Goal: Task Accomplishment & Management: Manage account settings

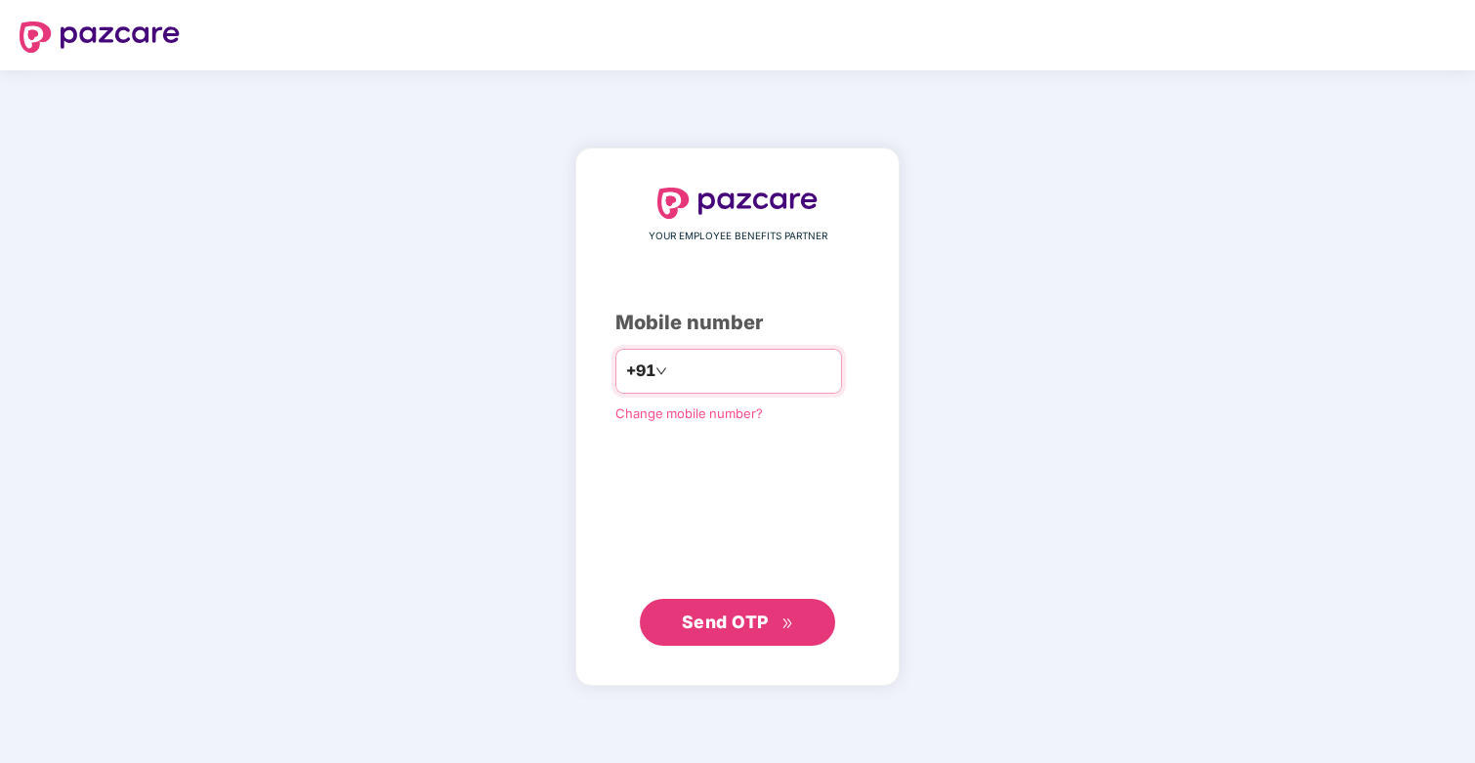
click at [725, 370] on input "number" at bounding box center [751, 371] width 160 height 31
type input "**********"
click at [747, 618] on span "Send OTP" at bounding box center [725, 622] width 87 height 21
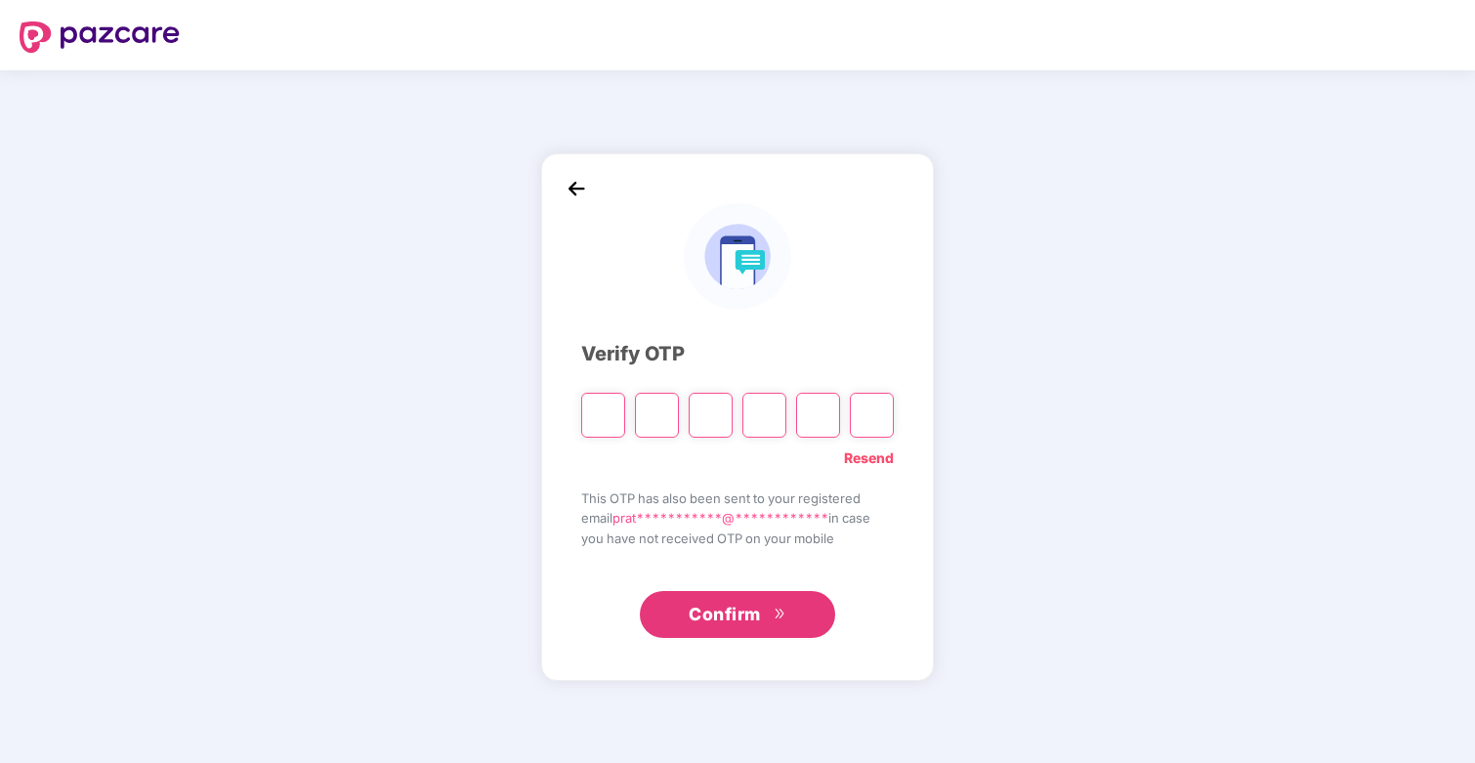
click at [585, 420] on input "Please enter verification code. Digit 1" at bounding box center [603, 415] width 44 height 45
type input "*"
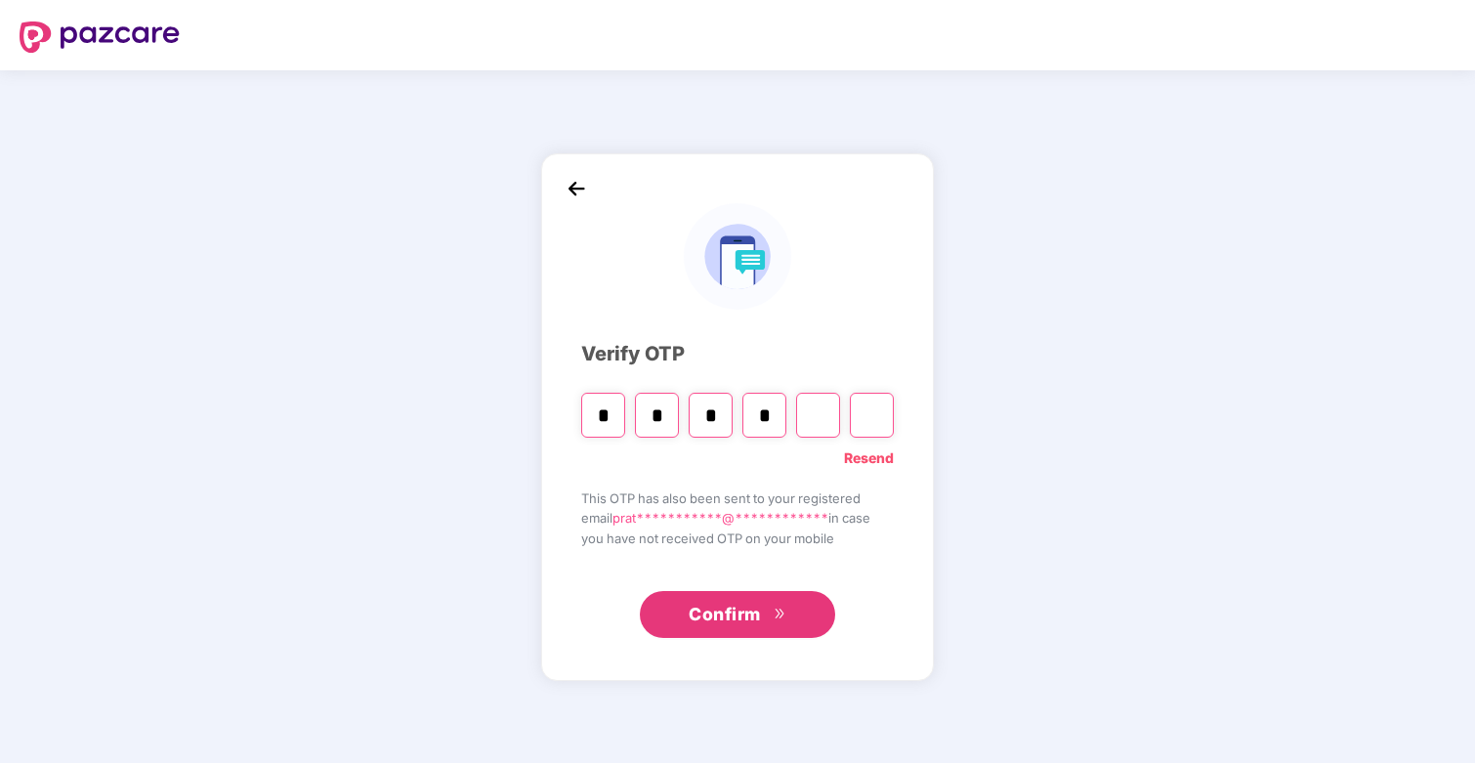
type input "*"
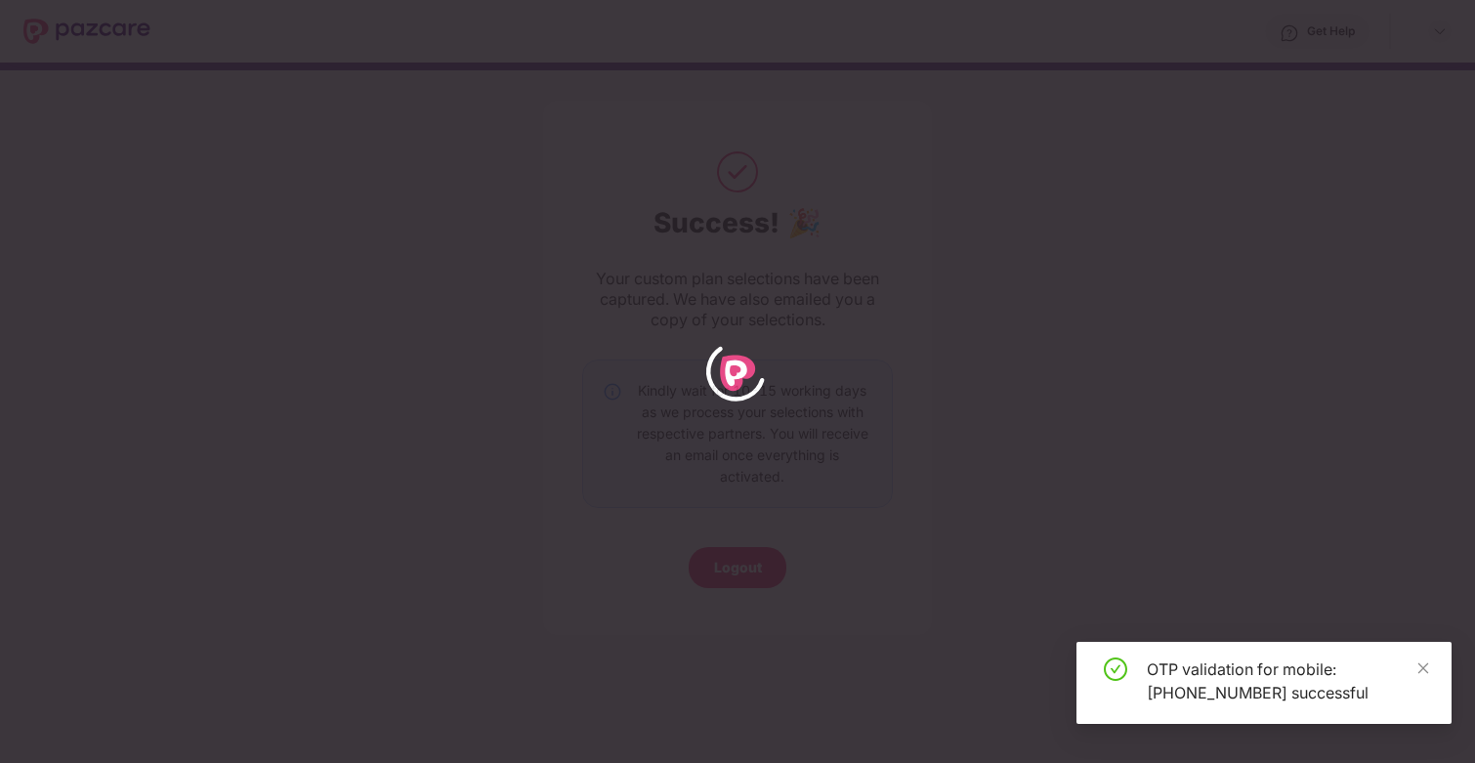
click at [1418, 679] on div "OTP validation for mobile: +917765025455 successful" at bounding box center [1287, 680] width 281 height 47
click at [1418, 672] on icon "close" at bounding box center [1424, 668] width 14 height 14
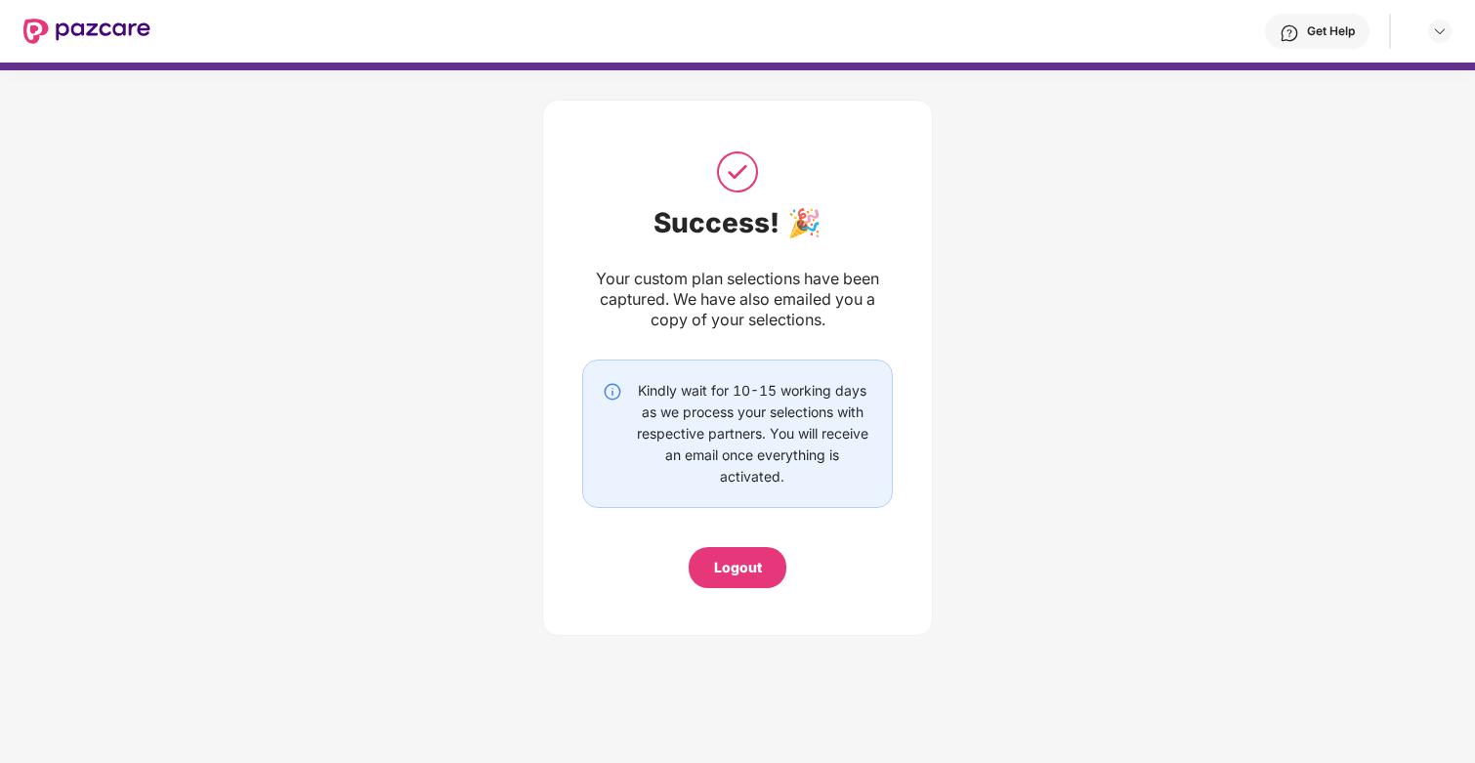
click at [730, 290] on div "Your custom plan selections have been captured. We have also emailed you a copy…" at bounding box center [737, 300] width 311 height 62
